Goal: Task Accomplishment & Management: Use online tool/utility

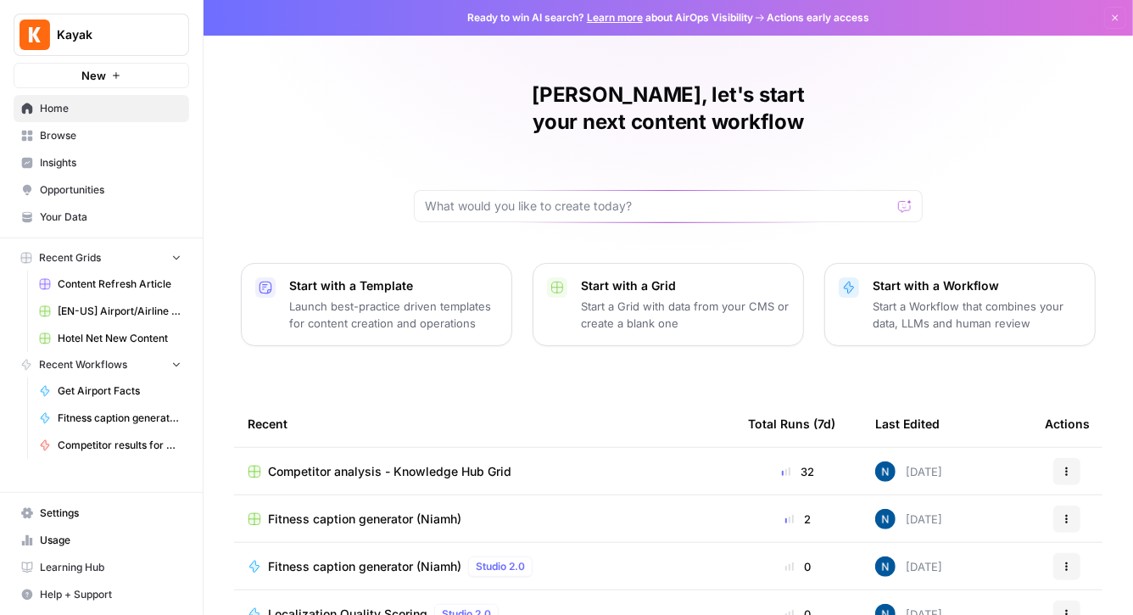
click at [1110, 14] on icon "button" at bounding box center [1115, 18] width 10 height 10
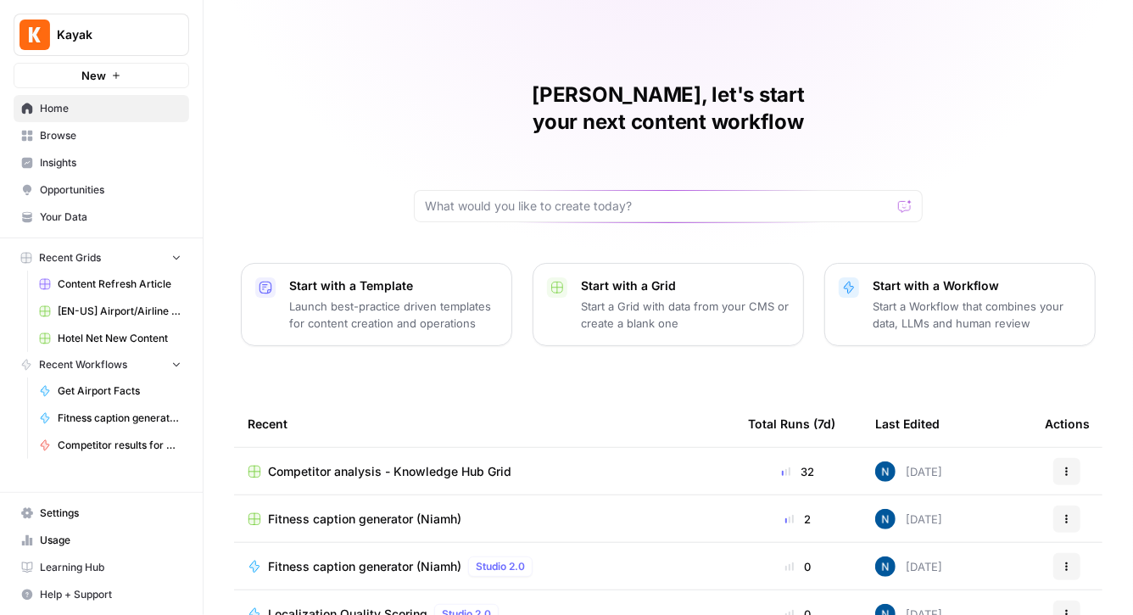
click at [90, 146] on link "Browse" at bounding box center [102, 135] width 176 height 27
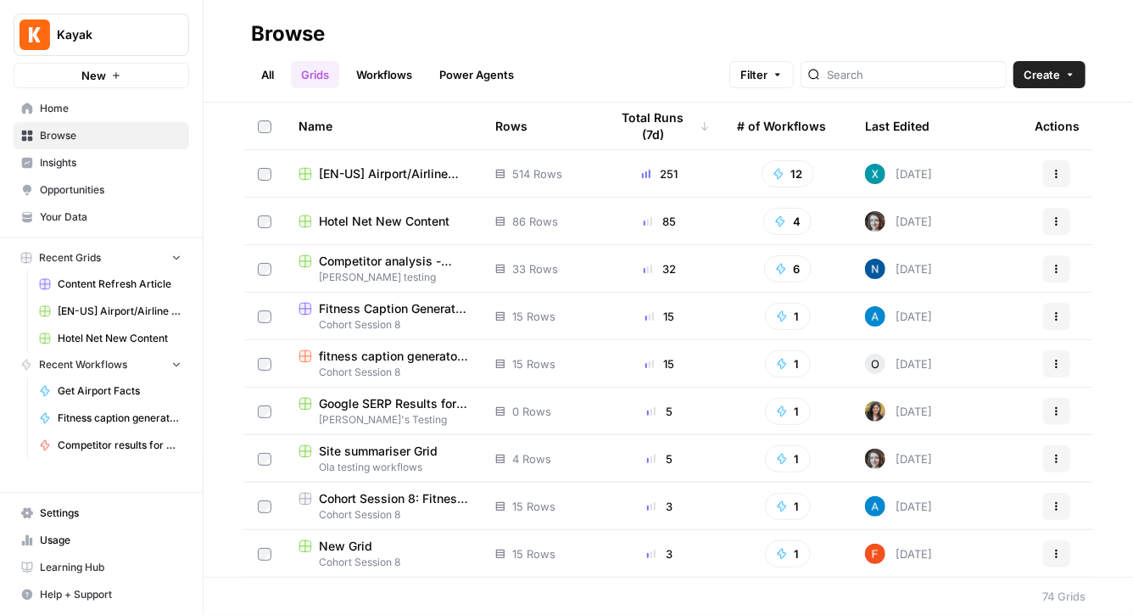
click at [416, 175] on span "[EN-US] Airport/Airline Content Refresh" at bounding box center [393, 173] width 149 height 17
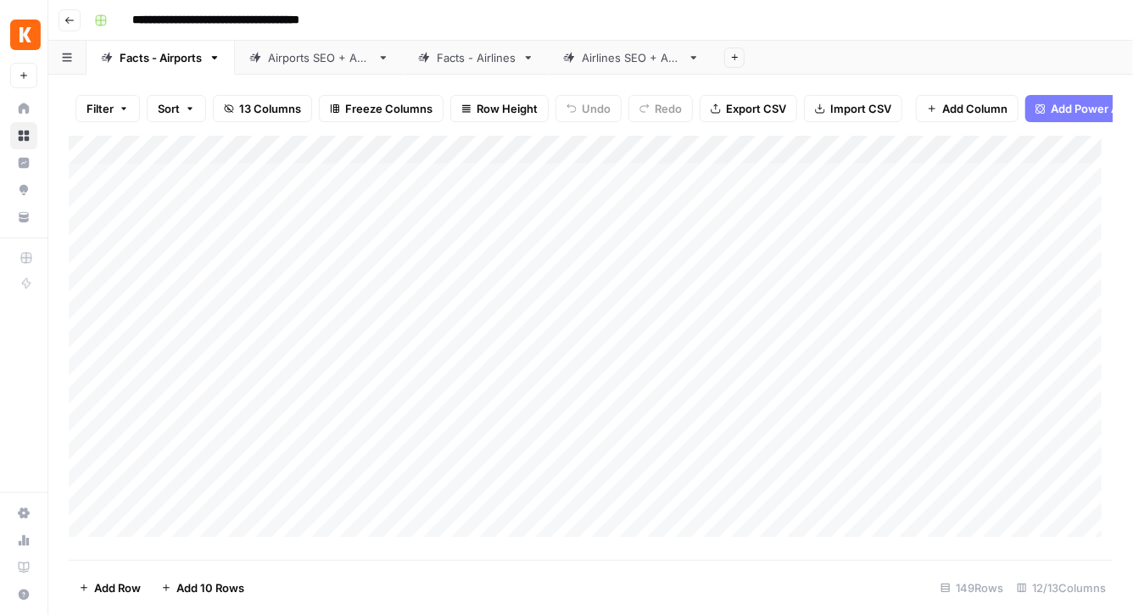
click at [168, 187] on div "Add Column" at bounding box center [591, 342] width 1044 height 413
click at [774, 193] on div "Add Column" at bounding box center [591, 342] width 1044 height 413
click at [327, 60] on div "Airports SEO + AEO" at bounding box center [319, 57] width 103 height 17
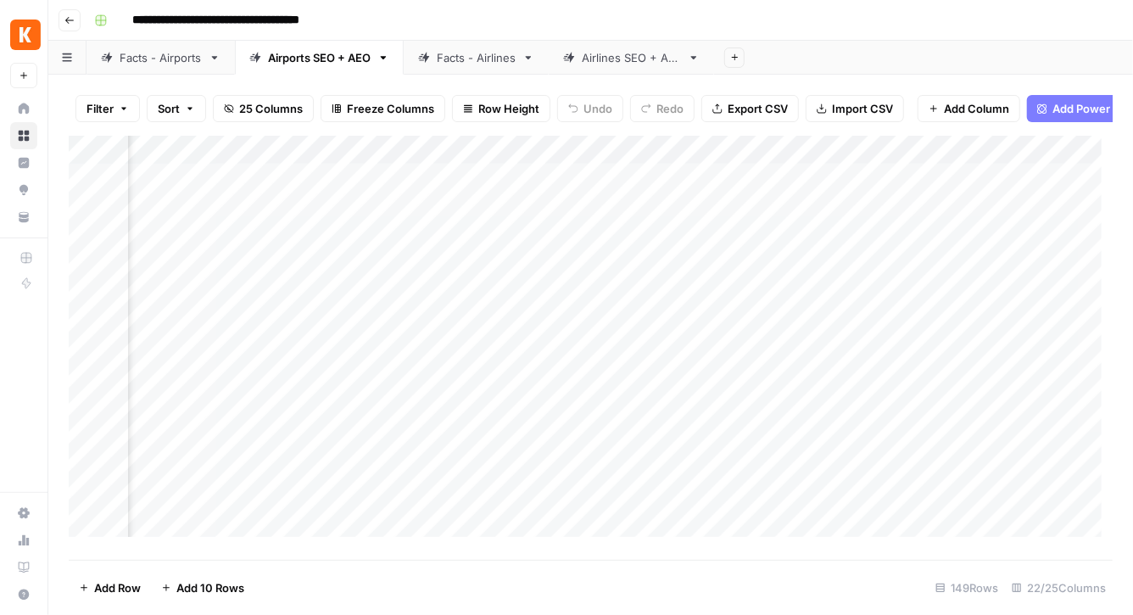
scroll to position [0, 1560]
click at [397, 191] on div "Add Column" at bounding box center [591, 342] width 1044 height 413
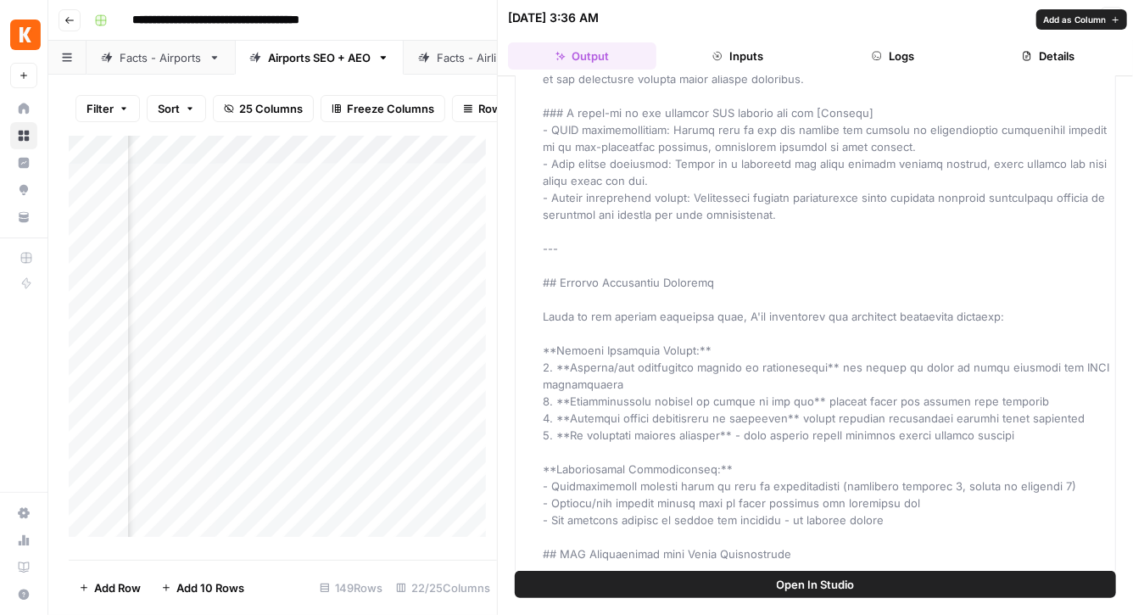
scroll to position [928, 0]
